Goal: Navigation & Orientation: Find specific page/section

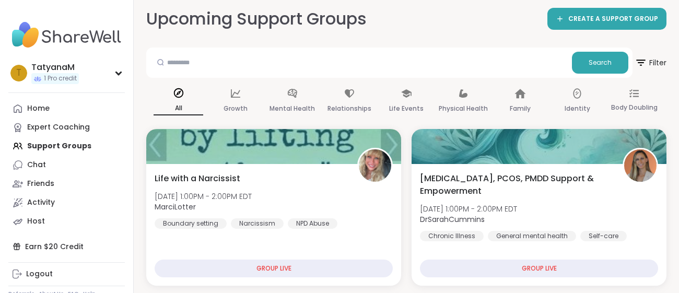
scroll to position [62, 0]
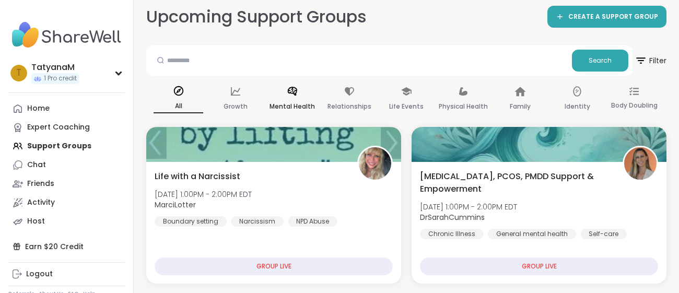
click at [299, 94] on div "Mental Health" at bounding box center [292, 99] width 50 height 39
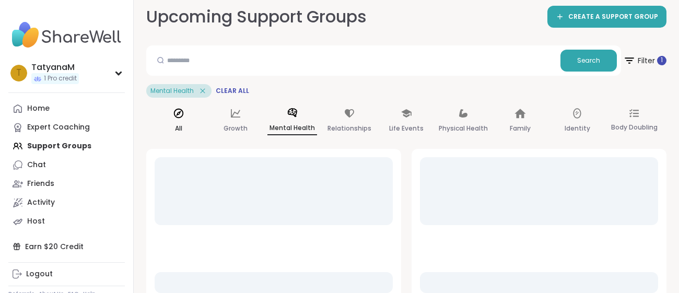
click at [172, 119] on div "All" at bounding box center [179, 121] width 50 height 39
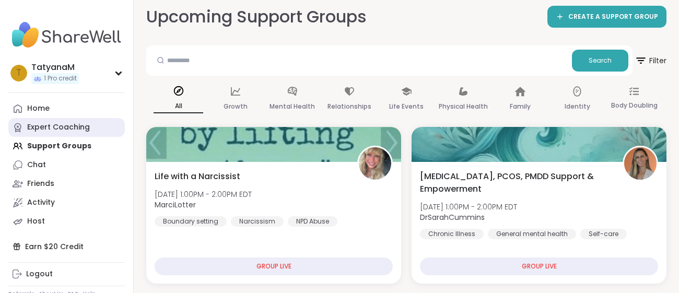
click at [79, 124] on div "Expert Coaching" at bounding box center [58, 127] width 63 height 10
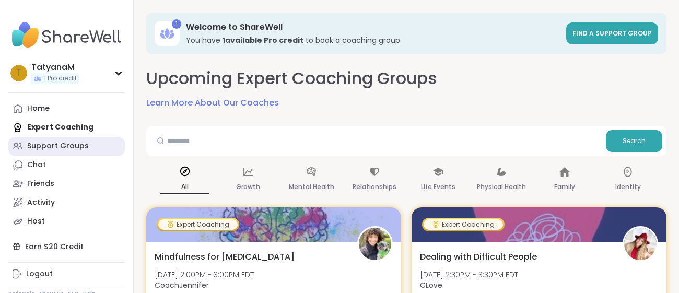
click at [81, 143] on div "Support Groups" at bounding box center [58, 146] width 62 height 10
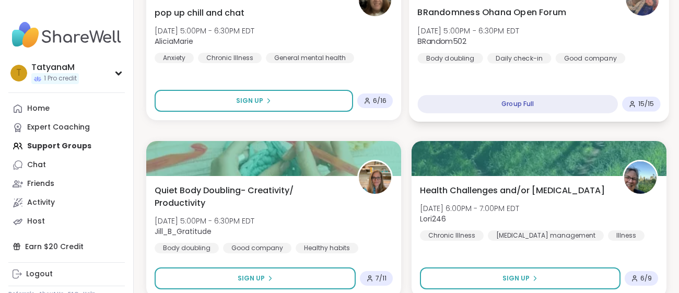
scroll to position [1613, 0]
